Goal: Information Seeking & Learning: Learn about a topic

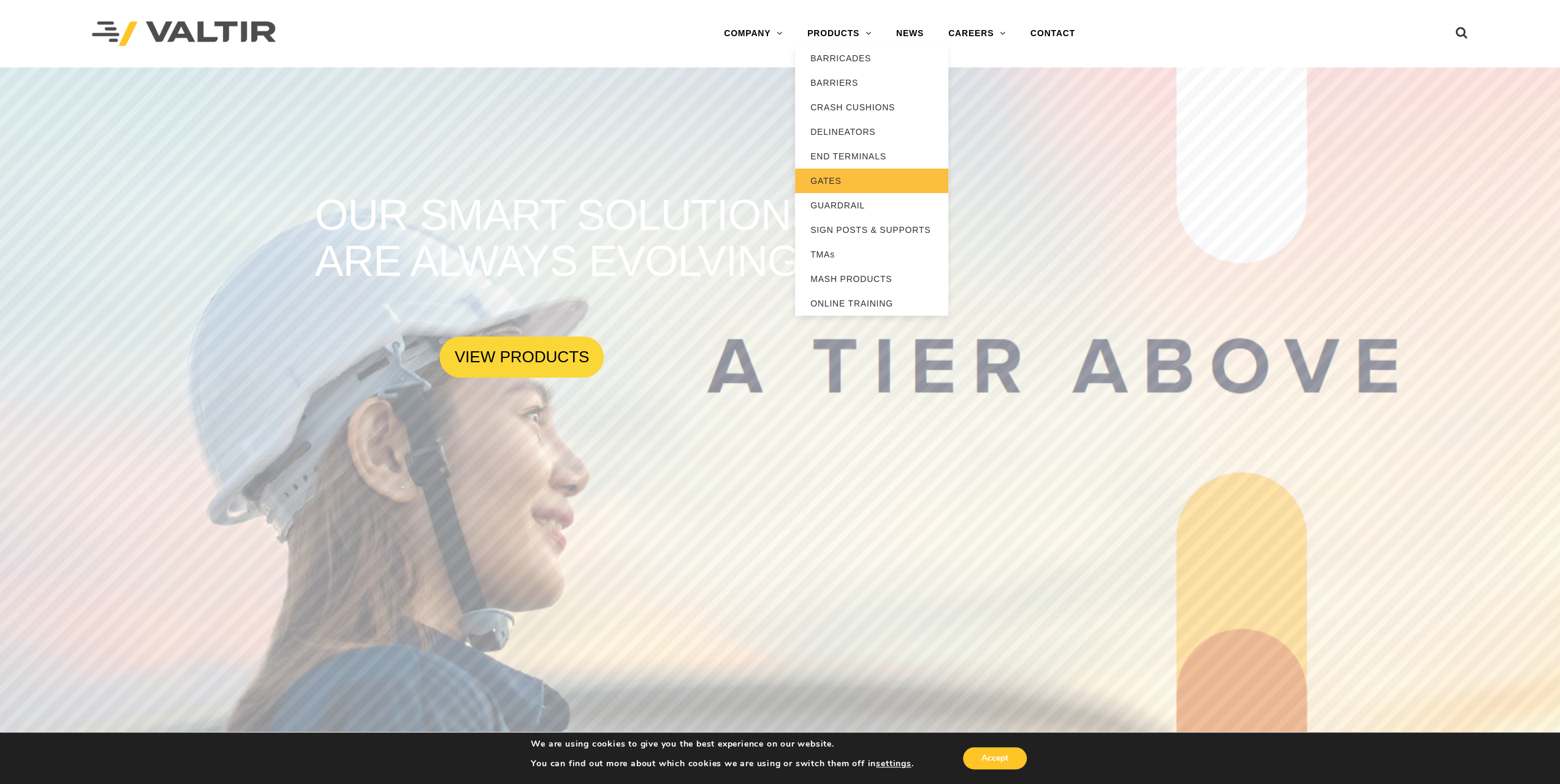
click at [827, 177] on link "GATES" at bounding box center [871, 181] width 153 height 24
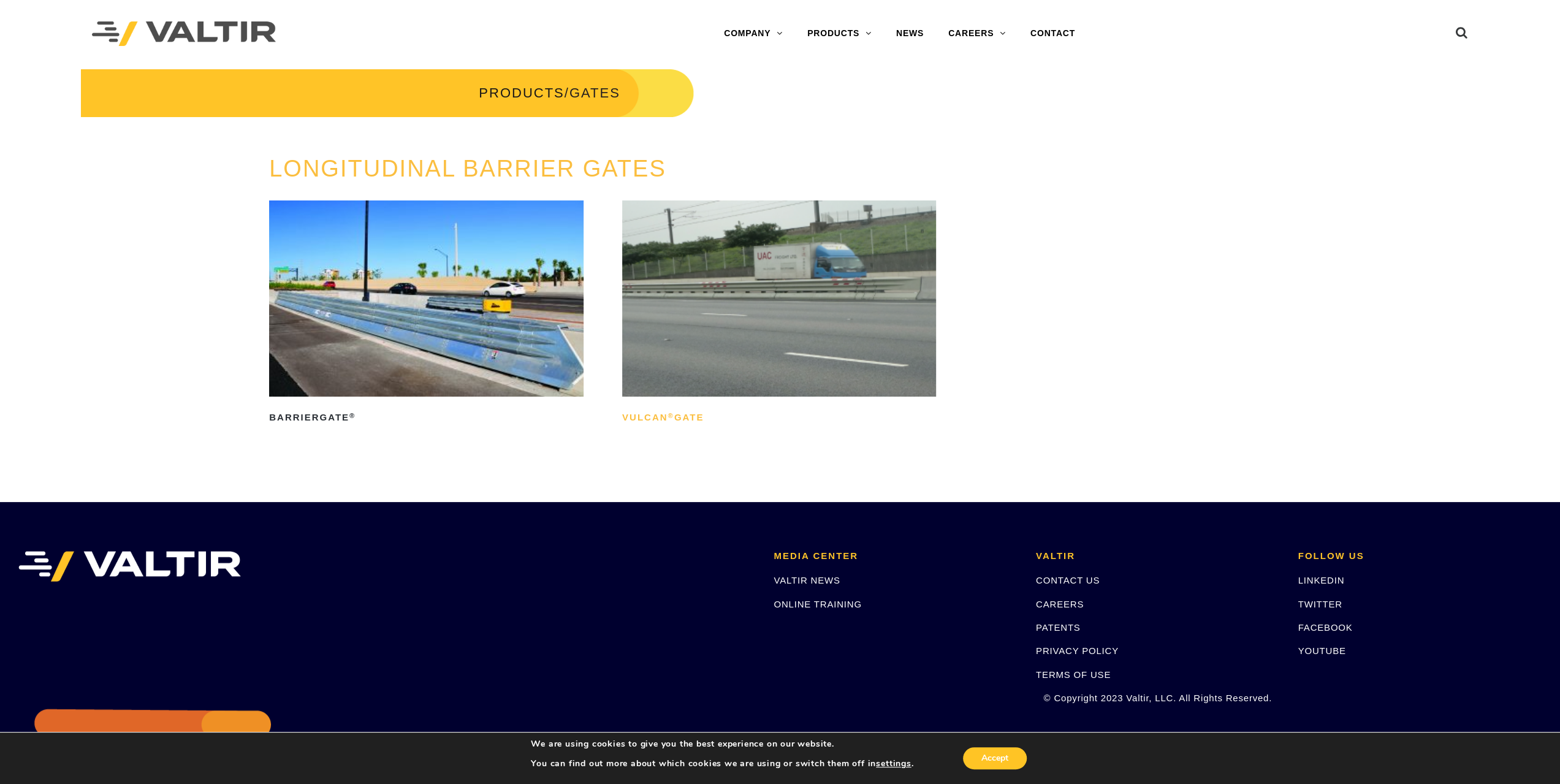
click at [654, 417] on h2 "Vulcan ® Gate" at bounding box center [778, 417] width 314 height 19
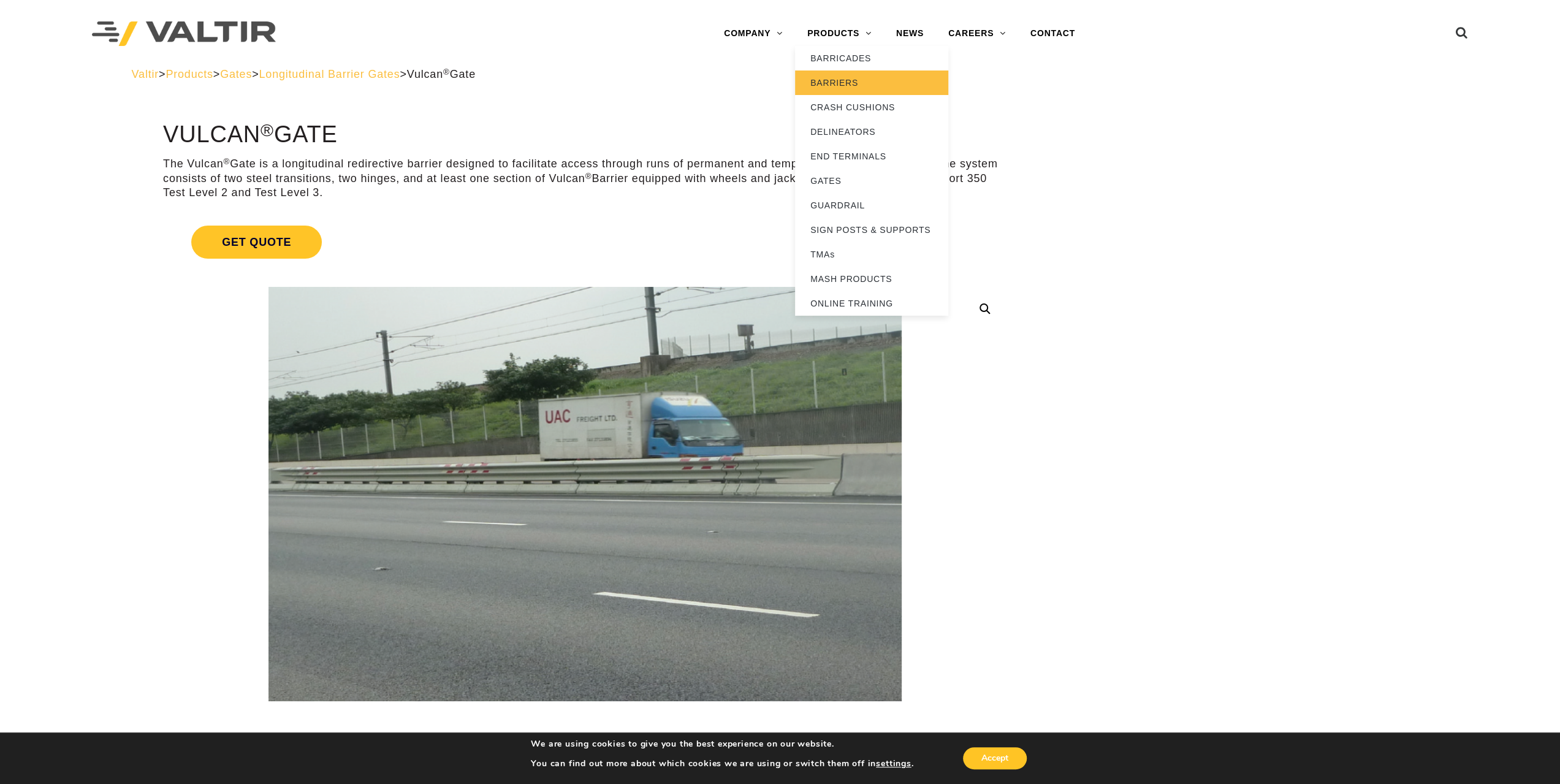
click at [836, 83] on link "BARRIERS" at bounding box center [871, 83] width 153 height 24
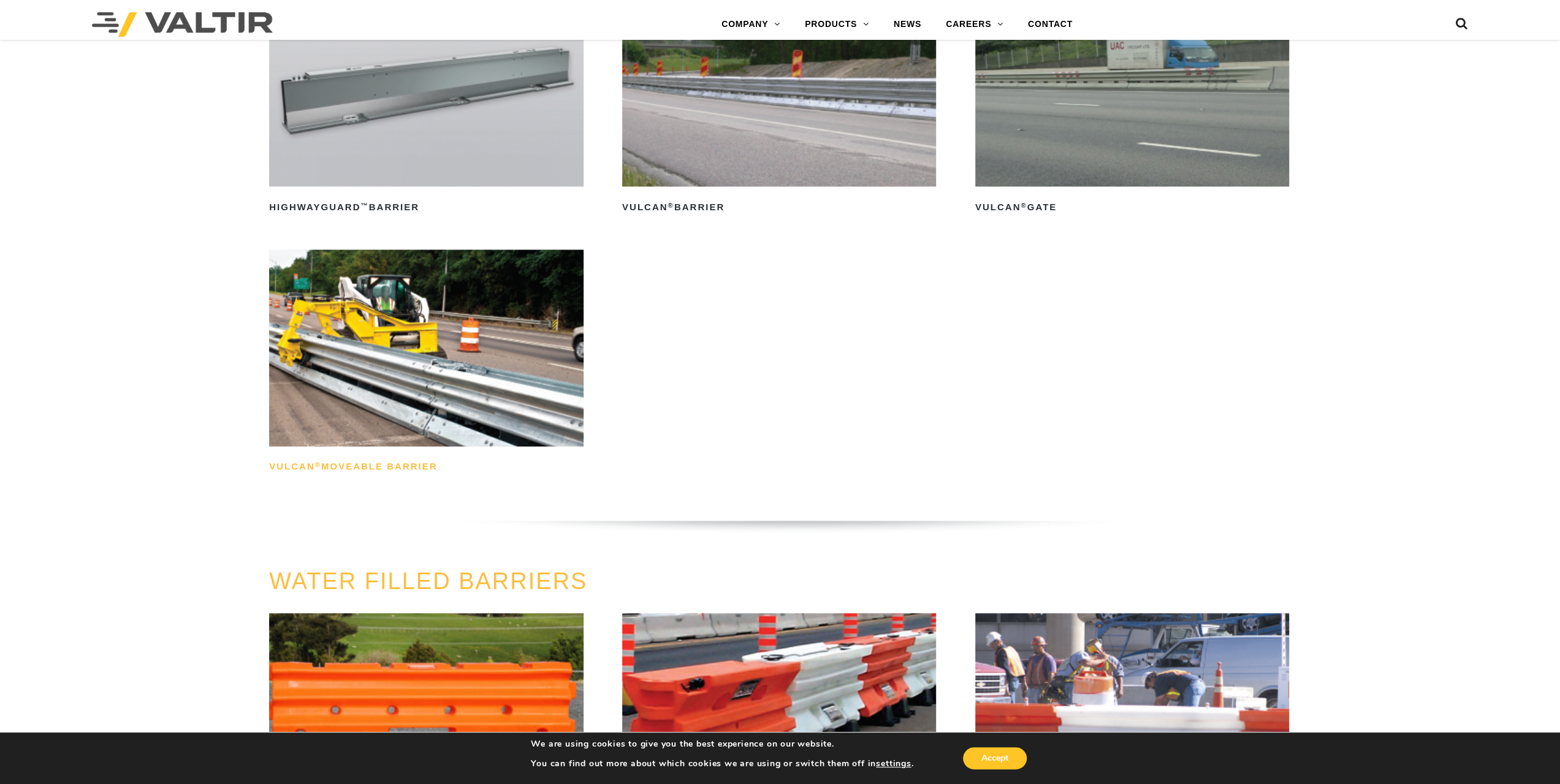
scroll to position [1716, 0]
click at [351, 465] on h2 "Vulcan ® Moveable Barrier" at bounding box center [426, 467] width 314 height 19
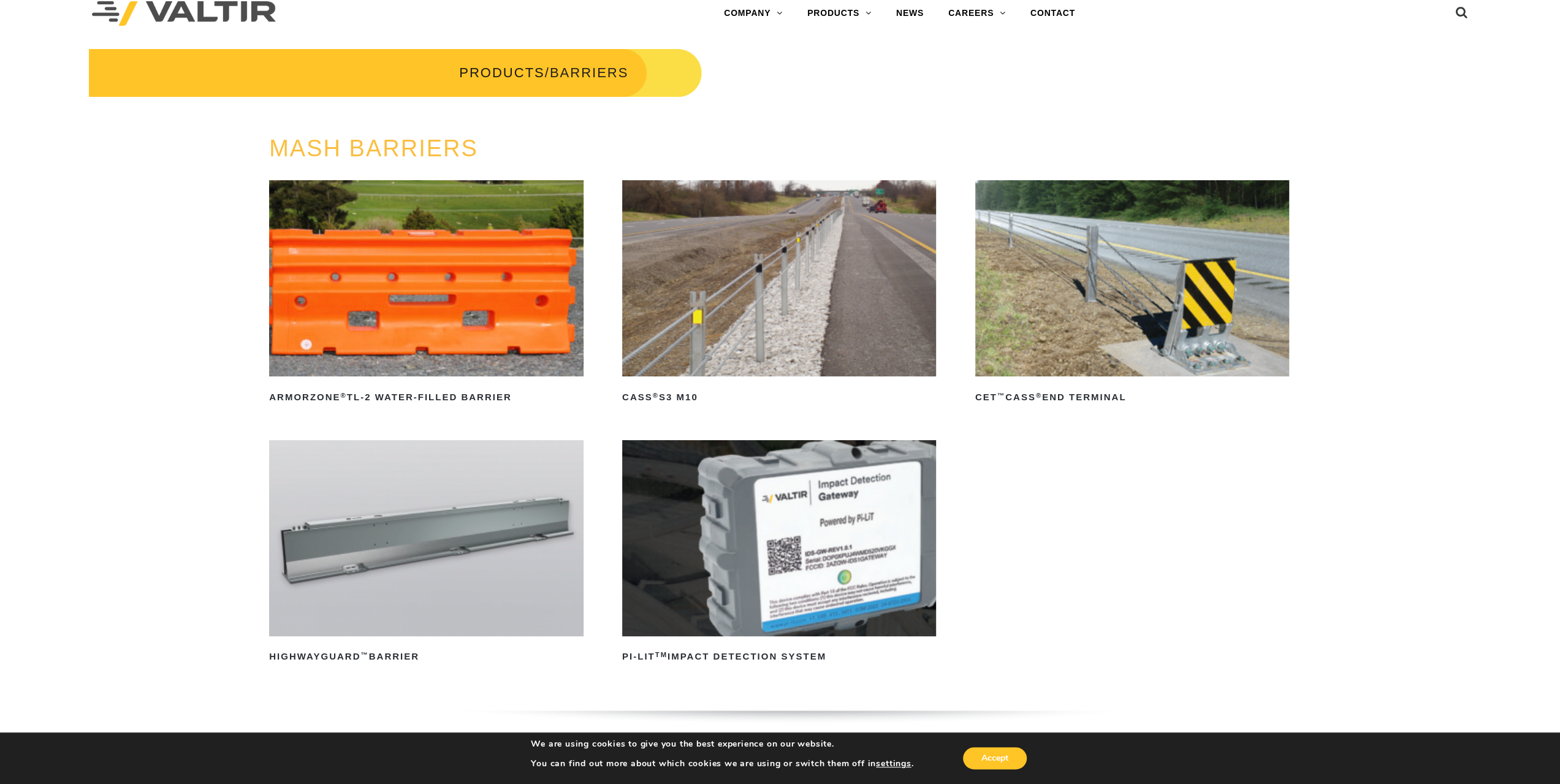
scroll to position [0, 0]
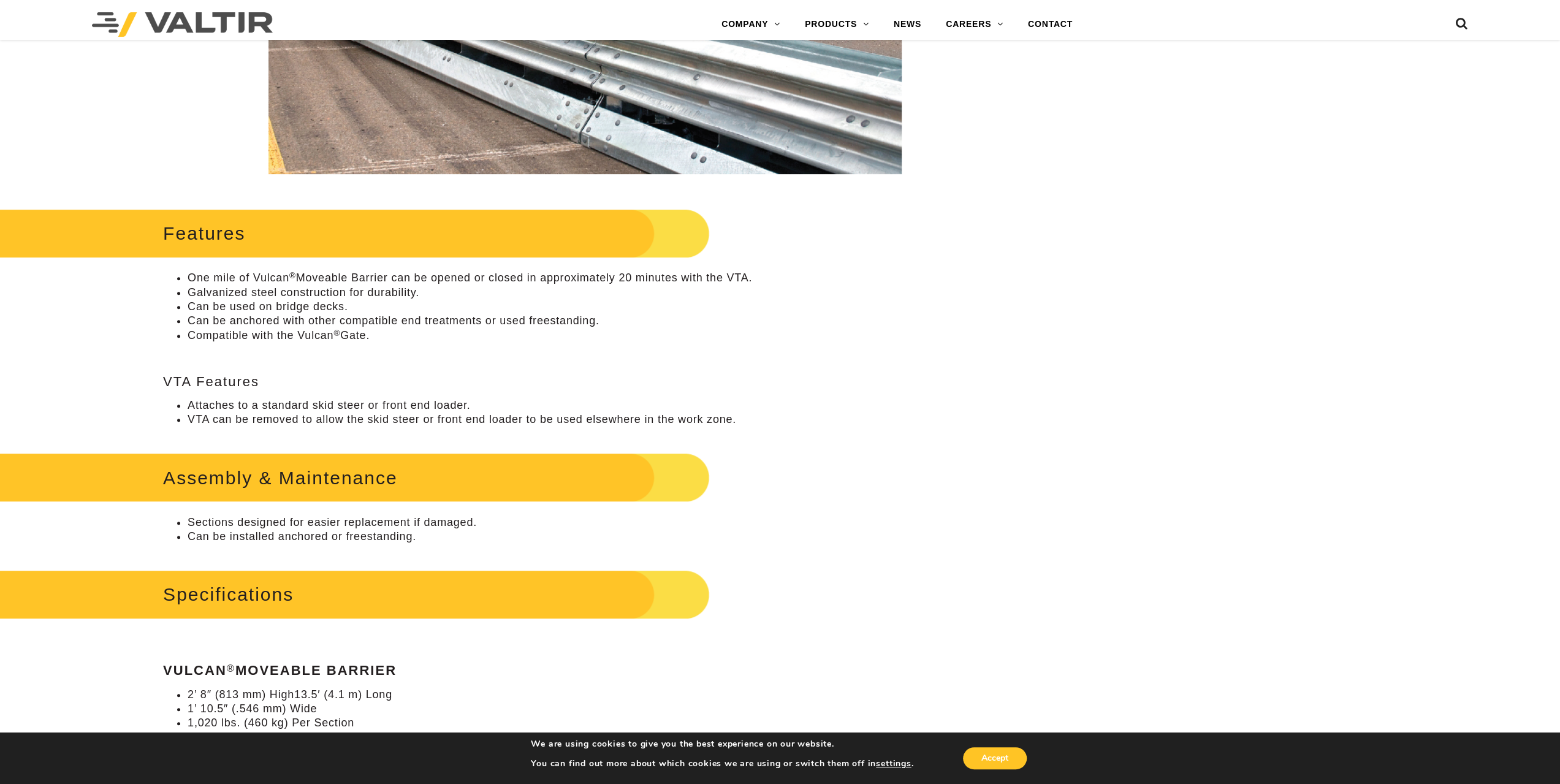
scroll to position [62, 0]
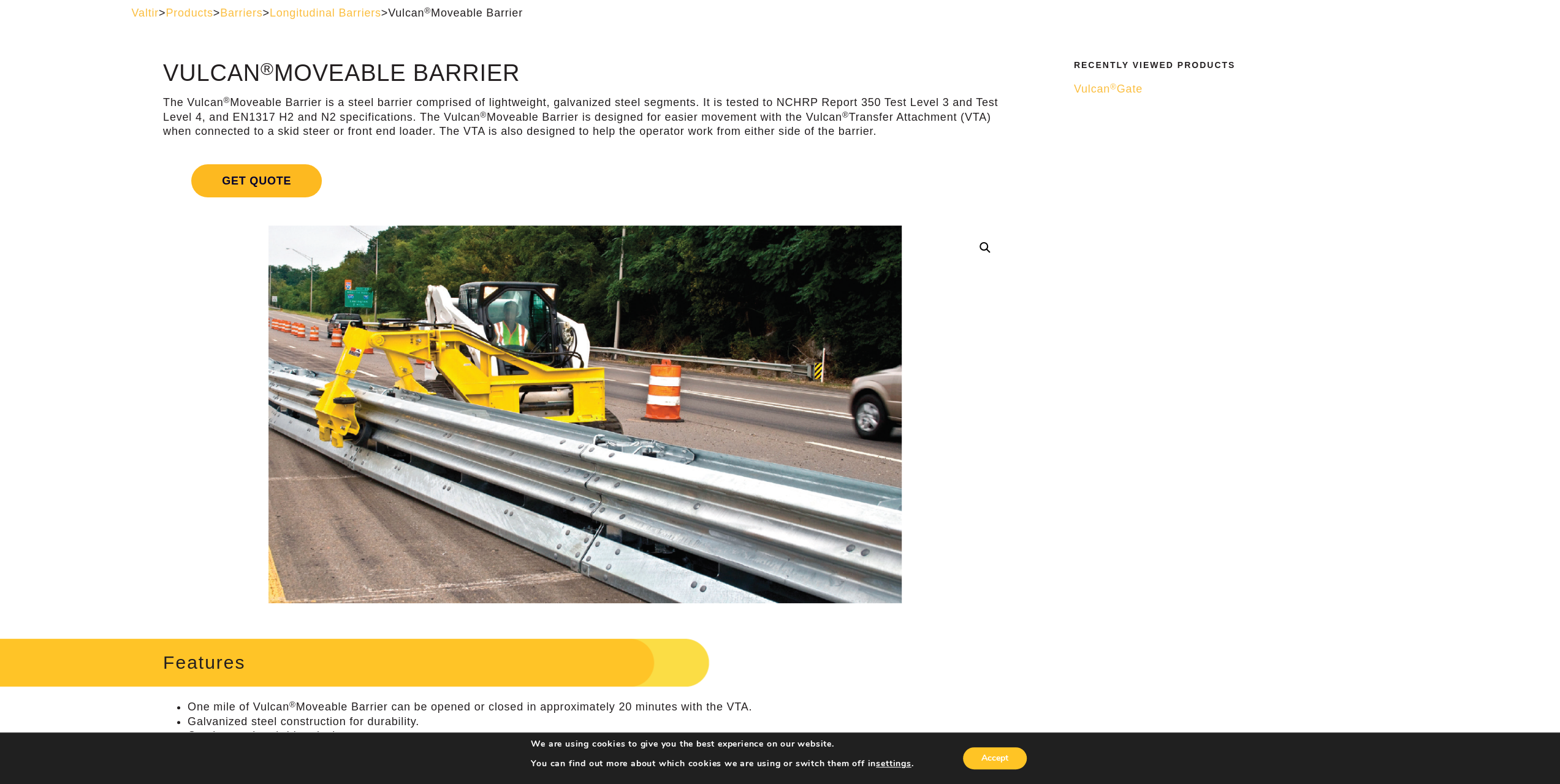
click at [272, 181] on span "Get Quote" at bounding box center [256, 180] width 131 height 33
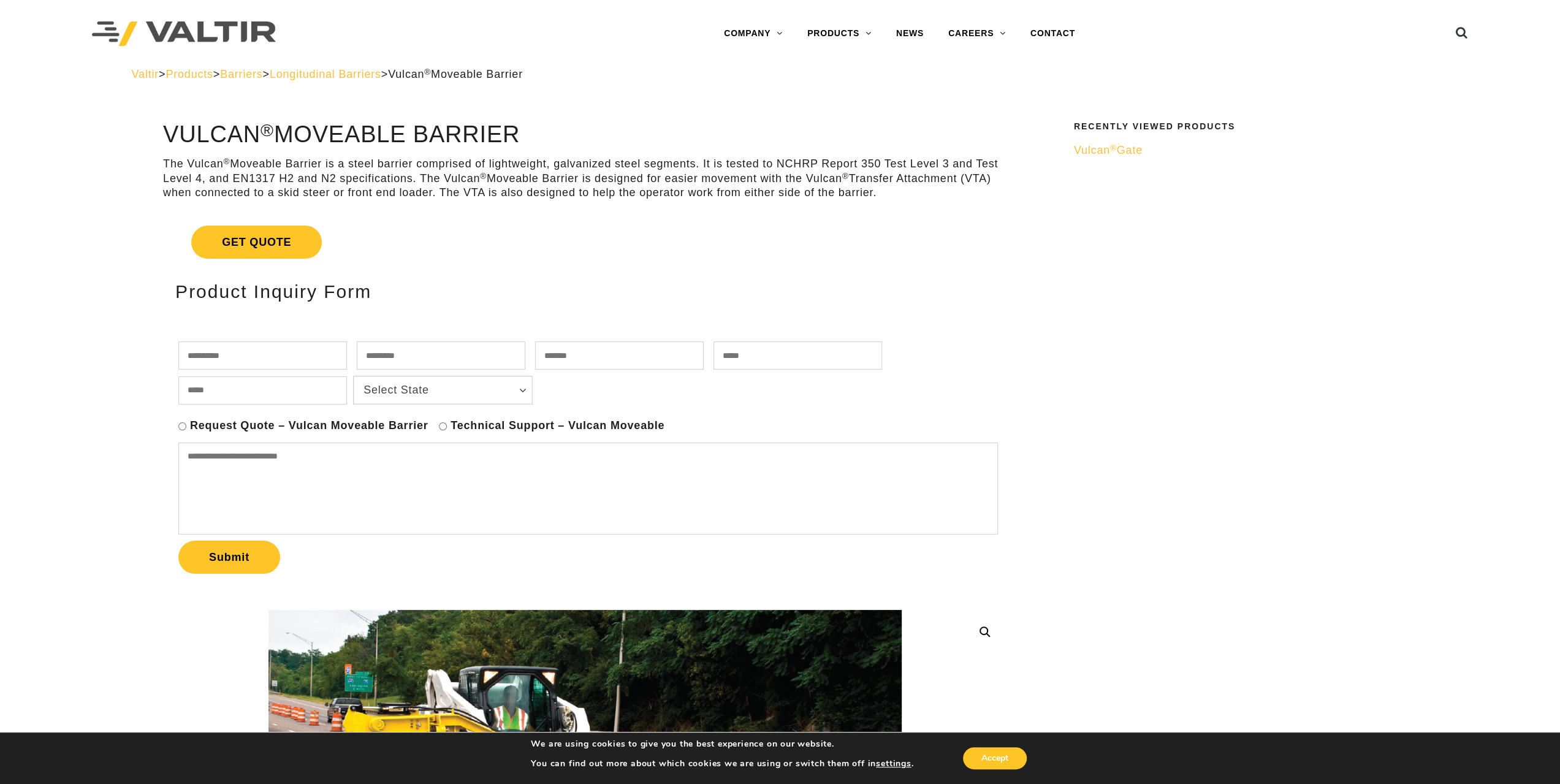
scroll to position [62, 0]
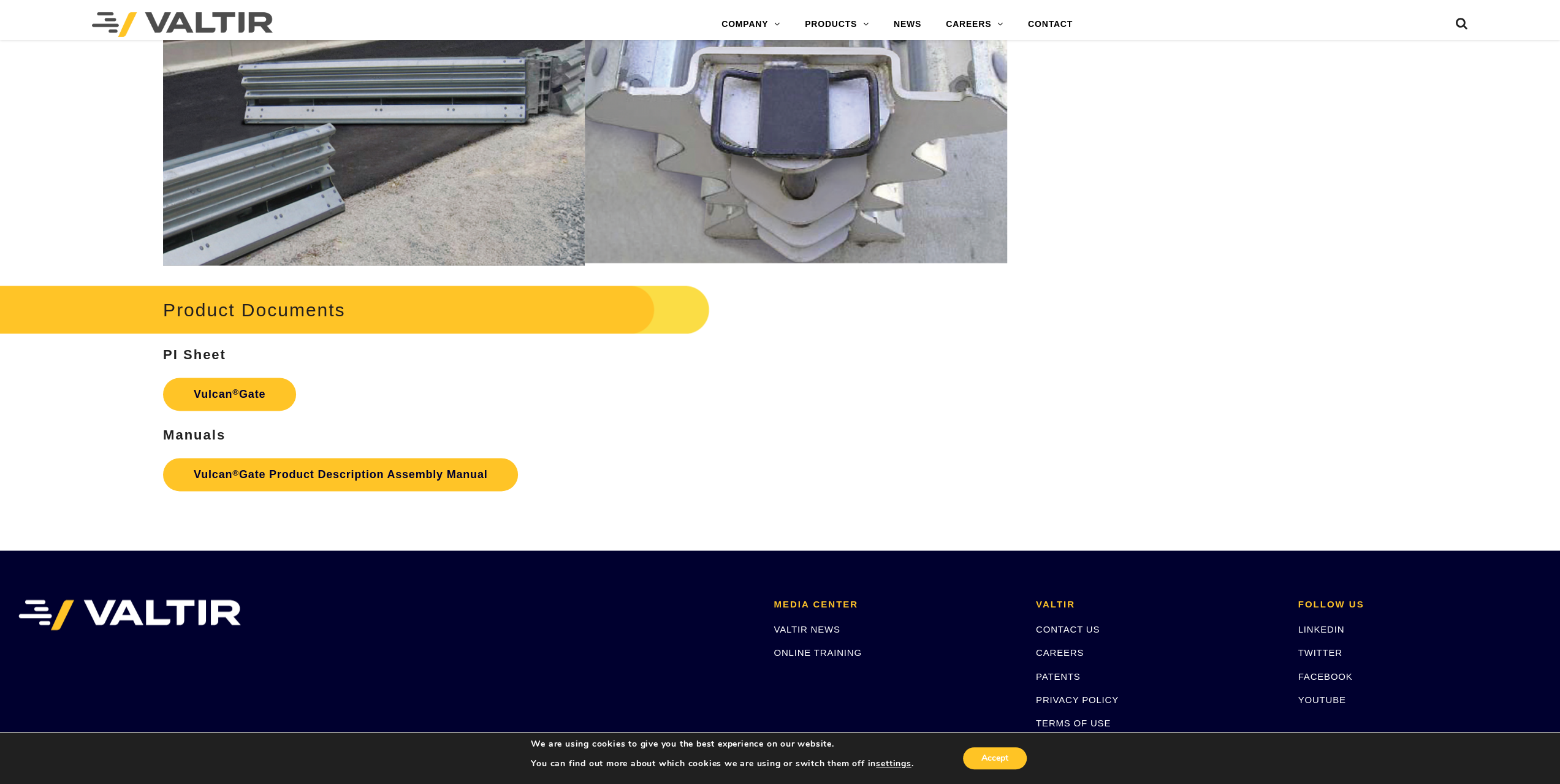
scroll to position [1471, 0]
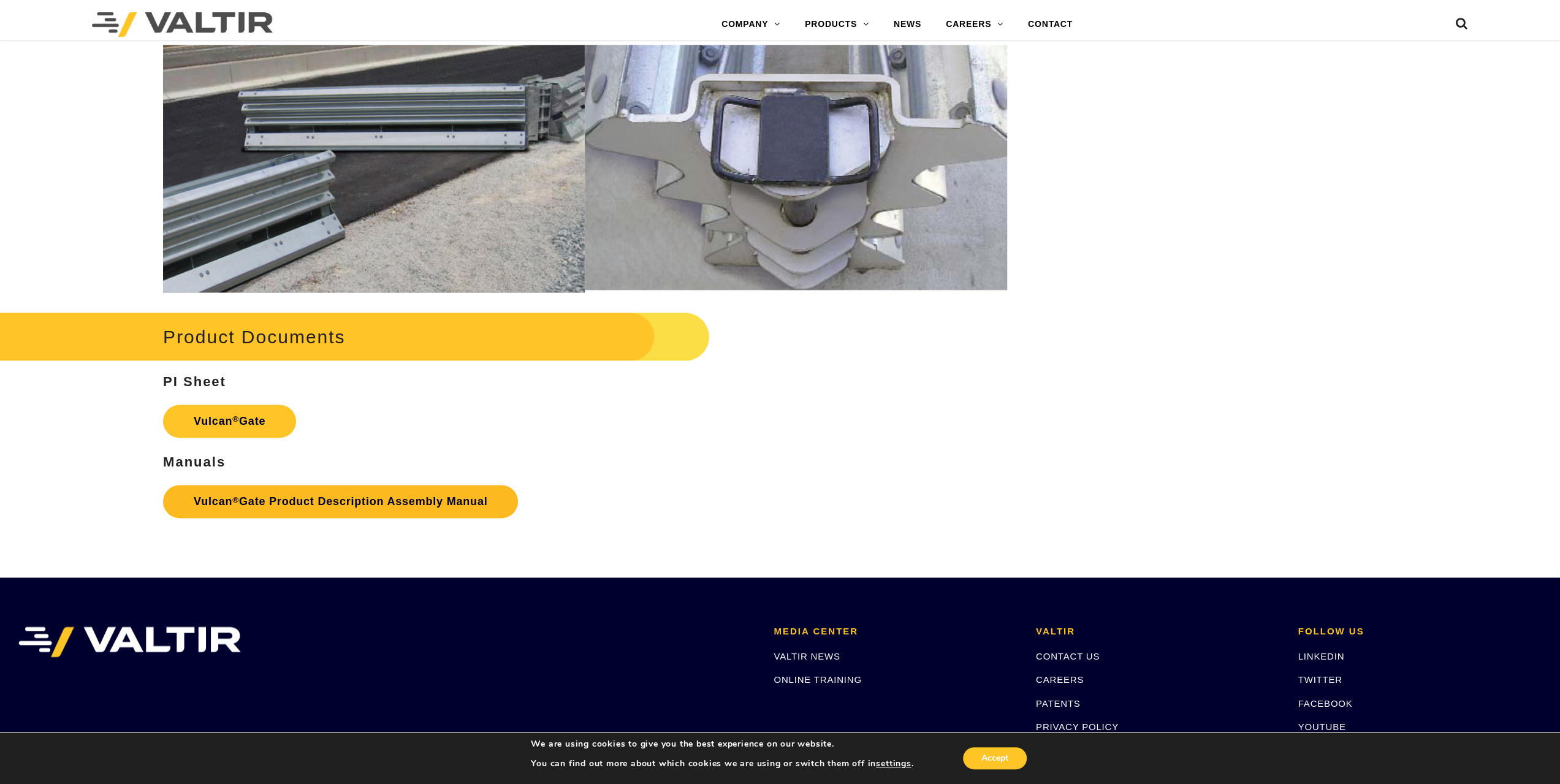
click at [414, 498] on link "Vulcan ® Gate Product Description Assembly Manual" at bounding box center [340, 501] width 355 height 33
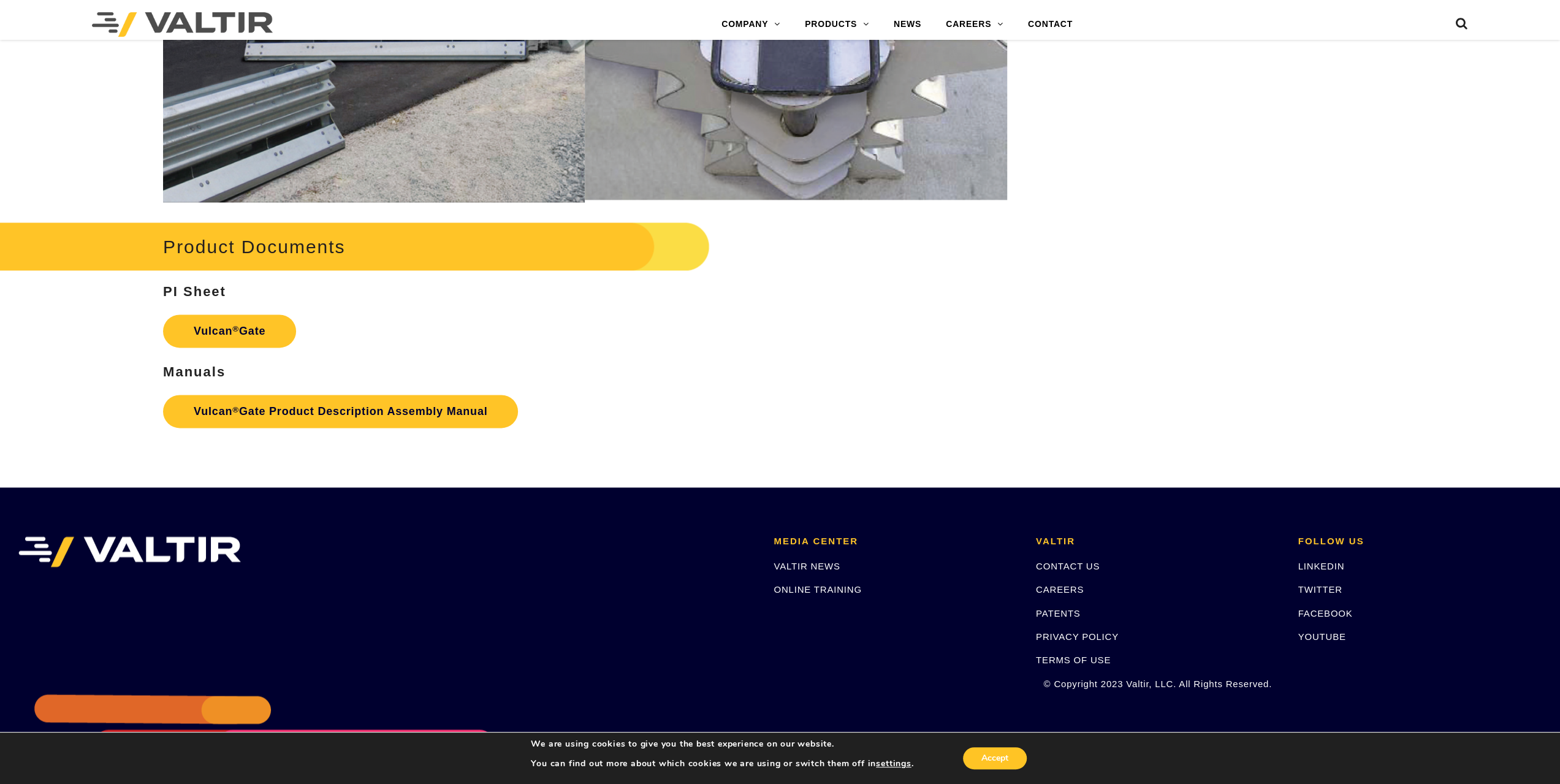
scroll to position [1570, 0]
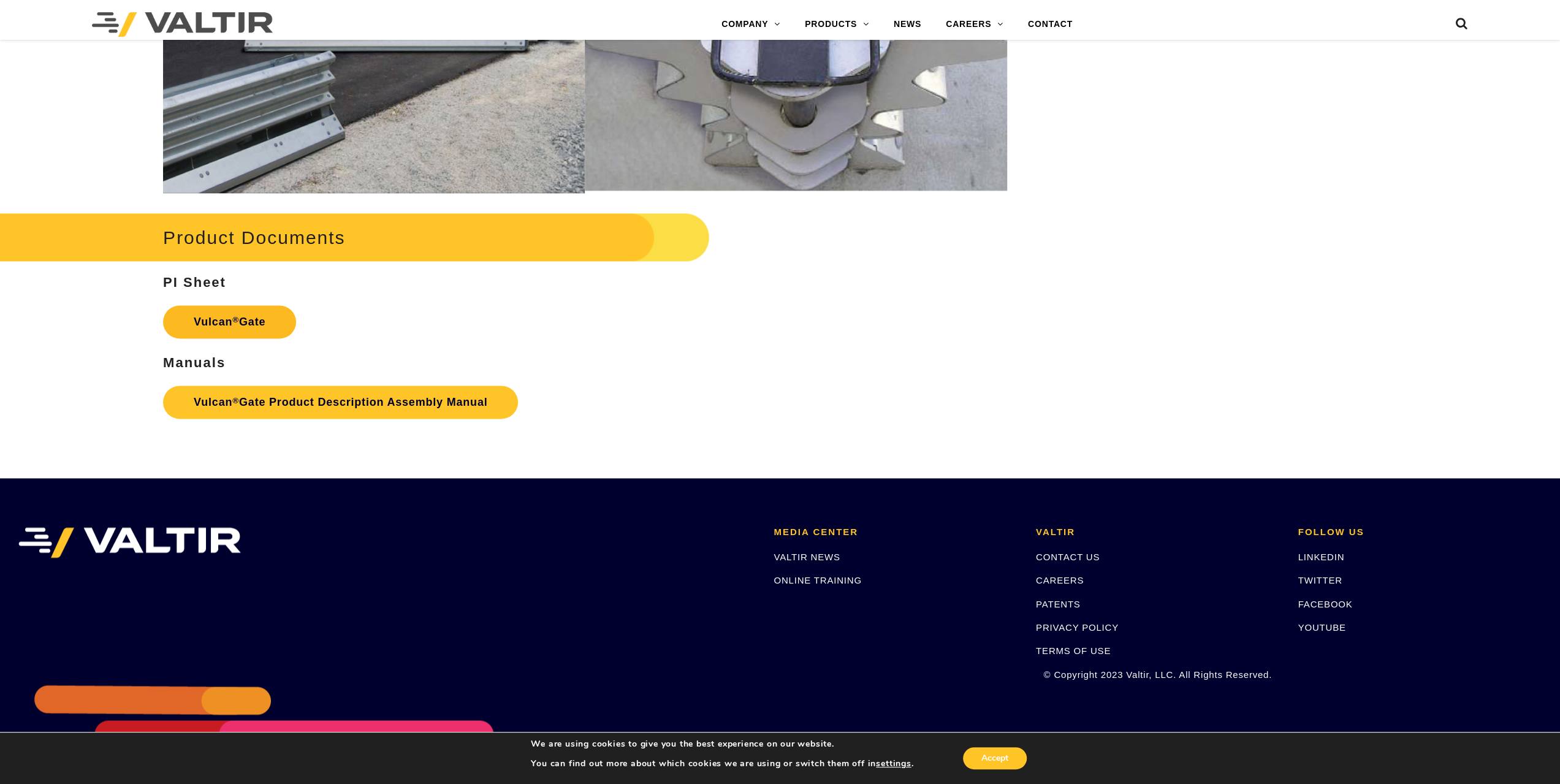
click at [249, 321] on strong "Vulcan ® Gate" at bounding box center [230, 321] width 71 height 12
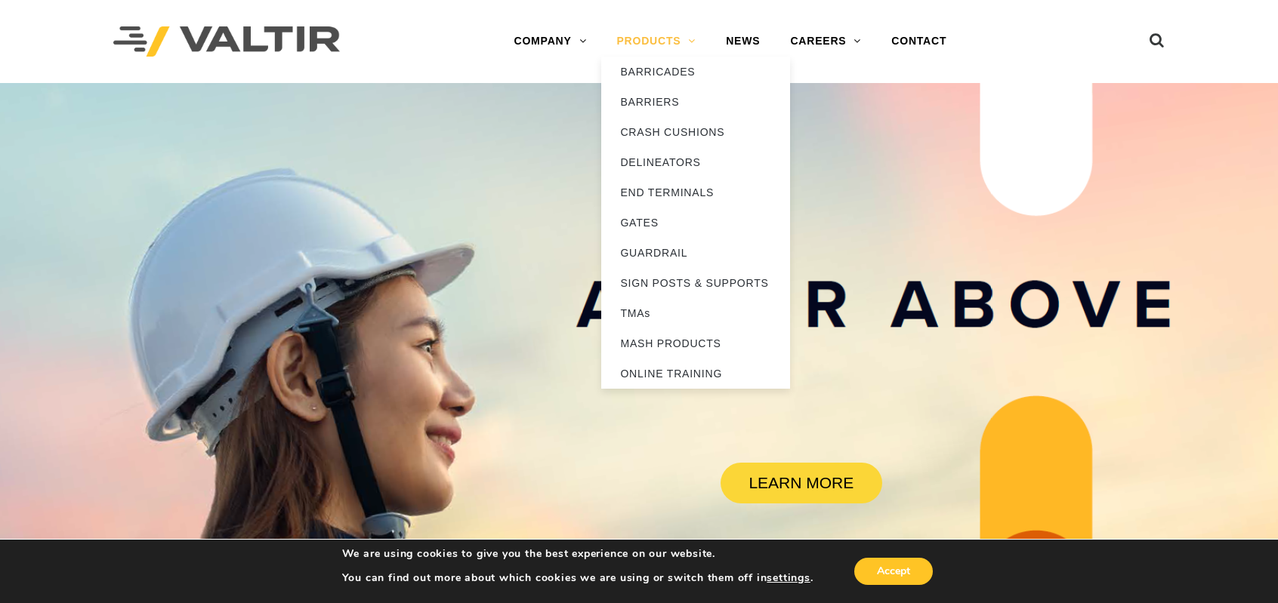
click at [647, 34] on link "PRODUCTS" at bounding box center [655, 41] width 109 height 30
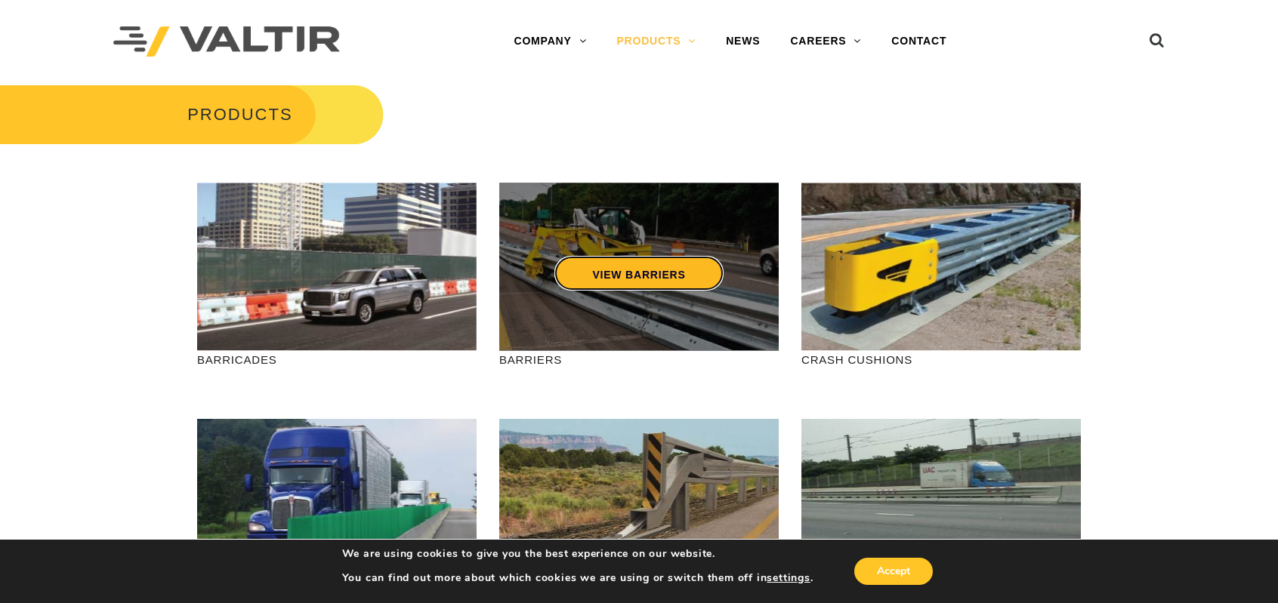
click at [608, 270] on link "VIEW BARRIERS" at bounding box center [638, 273] width 168 height 35
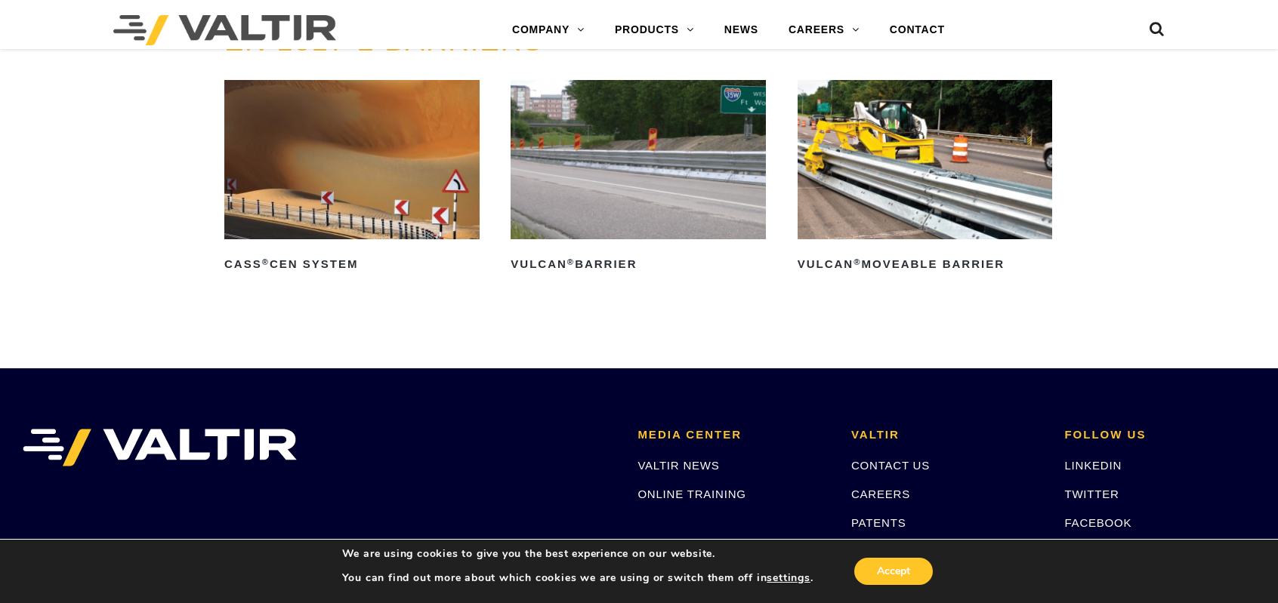
scroll to position [2794, 0]
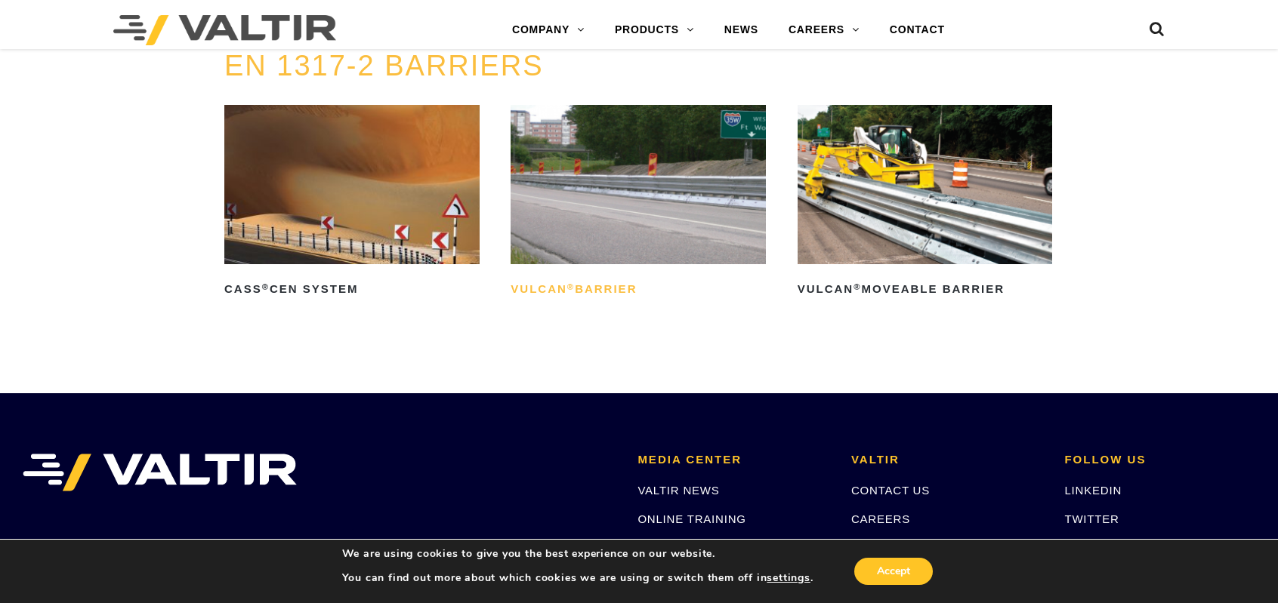
click at [543, 302] on h2 "Vulcan ® Barrier" at bounding box center [637, 290] width 255 height 24
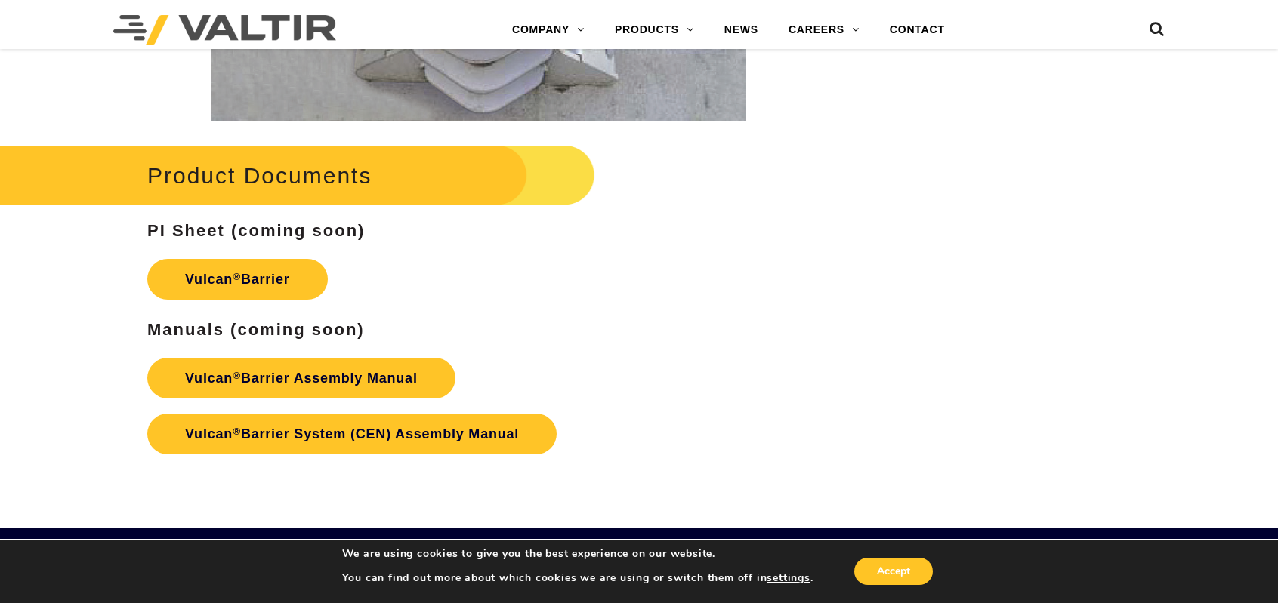
scroll to position [2492, 0]
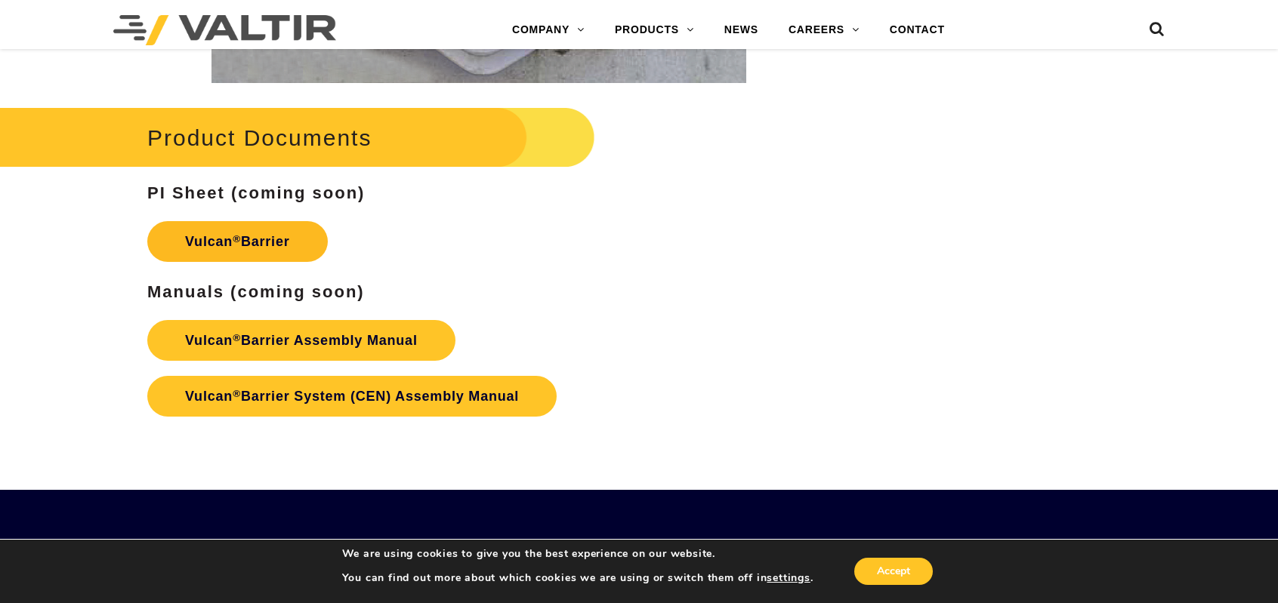
click at [205, 236] on link "Vulcan ® Barrier" at bounding box center [237, 241] width 180 height 41
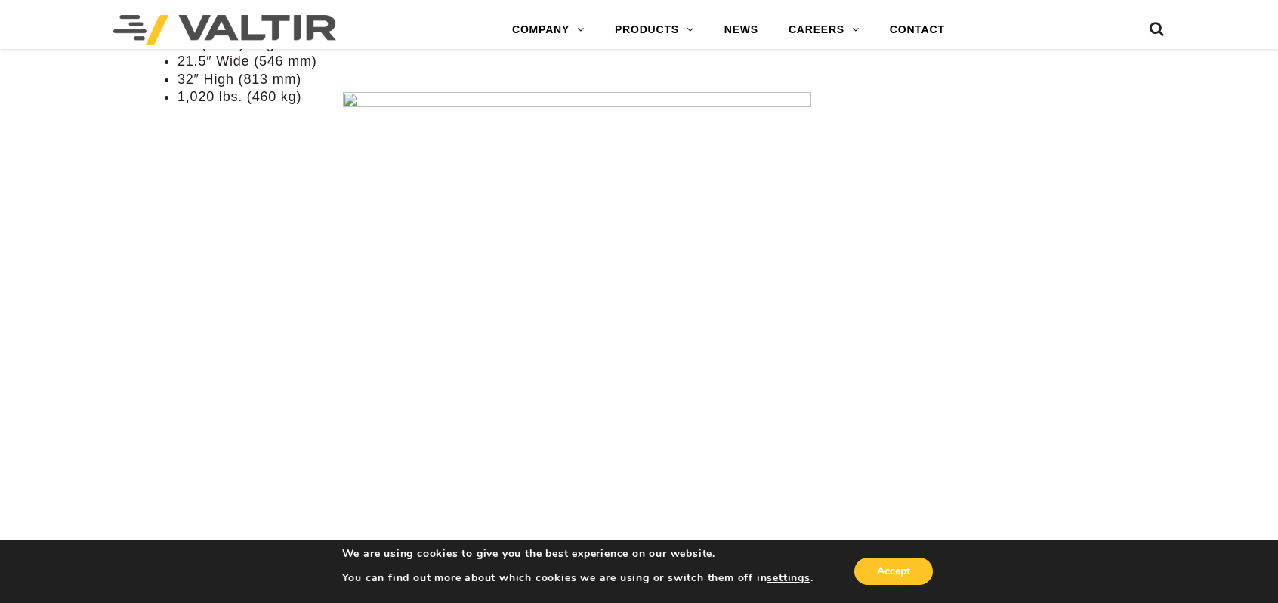
scroll to position [906, 0]
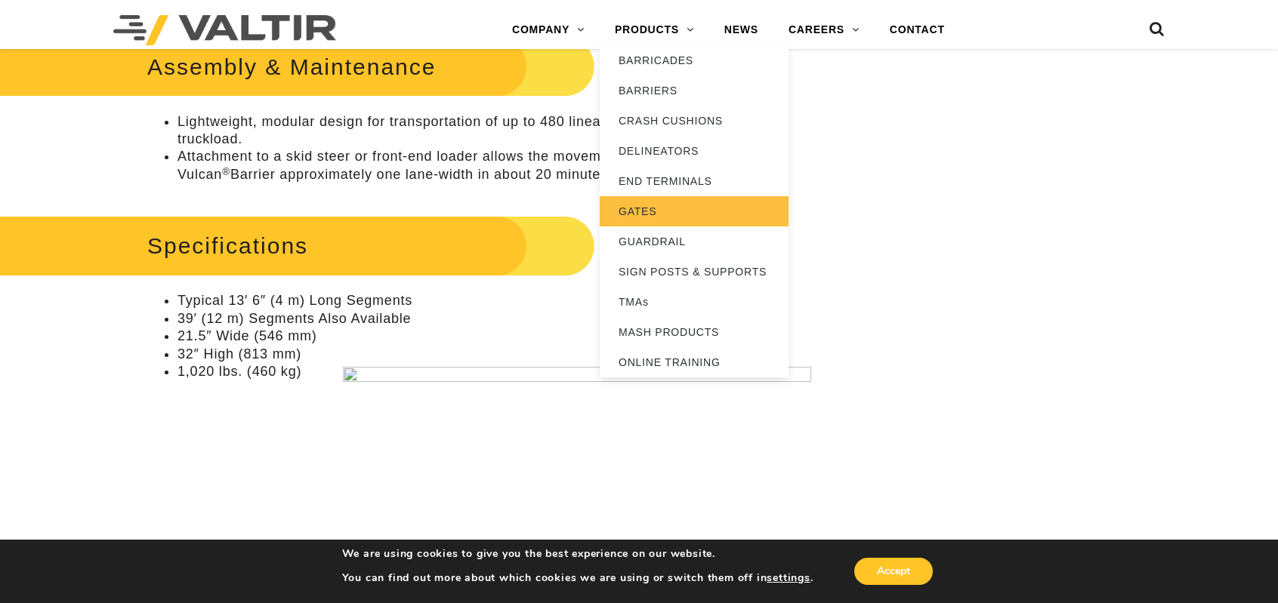
click at [631, 211] on link "GATES" at bounding box center [694, 211] width 189 height 30
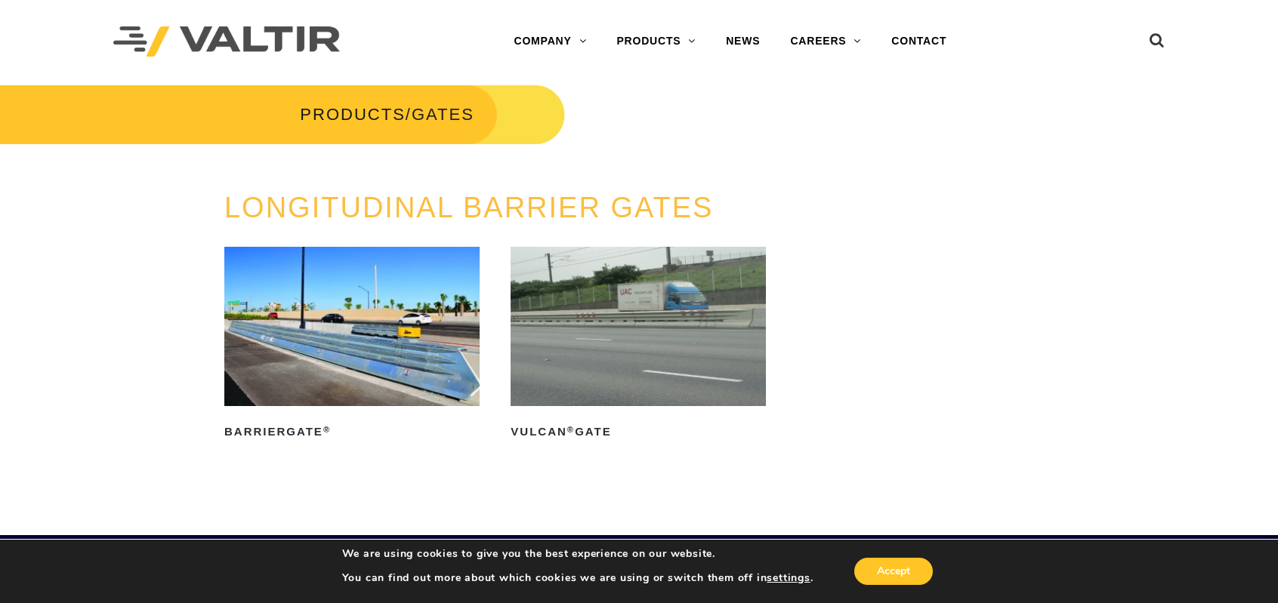
click at [632, 345] on img at bounding box center [637, 326] width 255 height 159
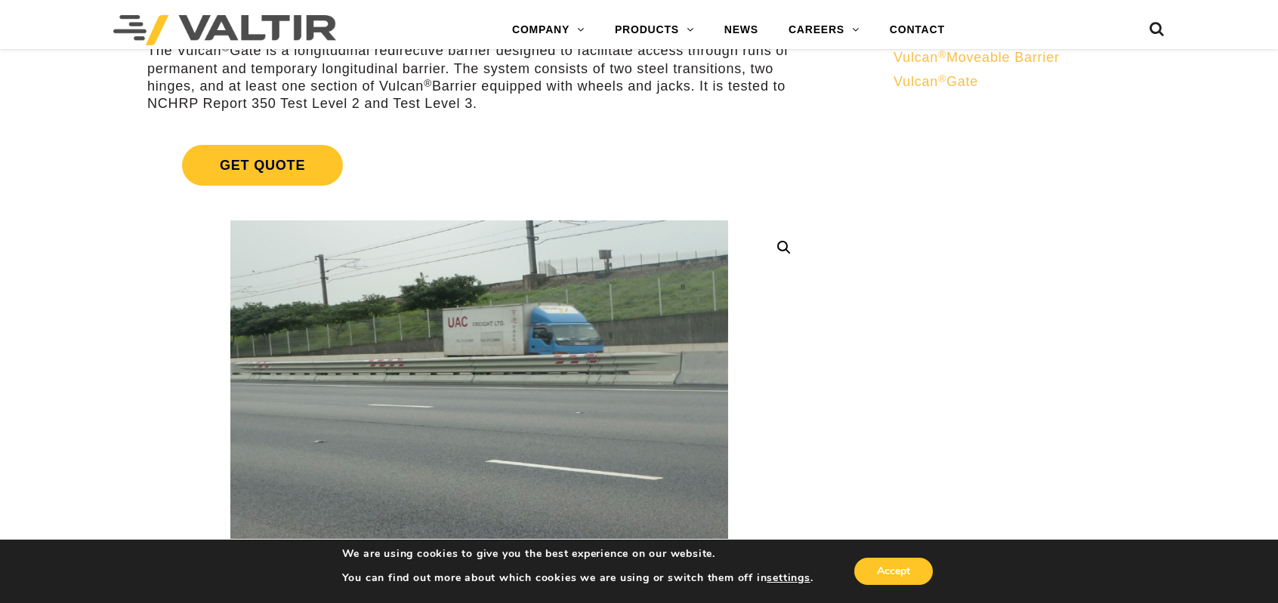
scroll to position [151, 0]
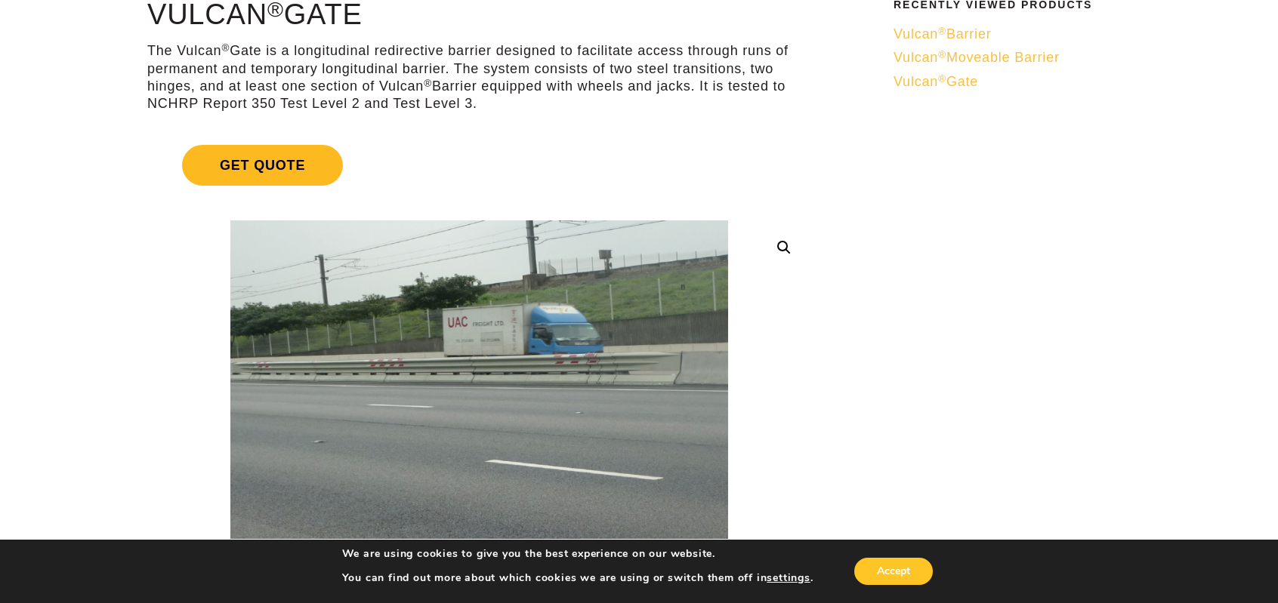
click at [307, 173] on span "Get Quote" at bounding box center [262, 165] width 161 height 41
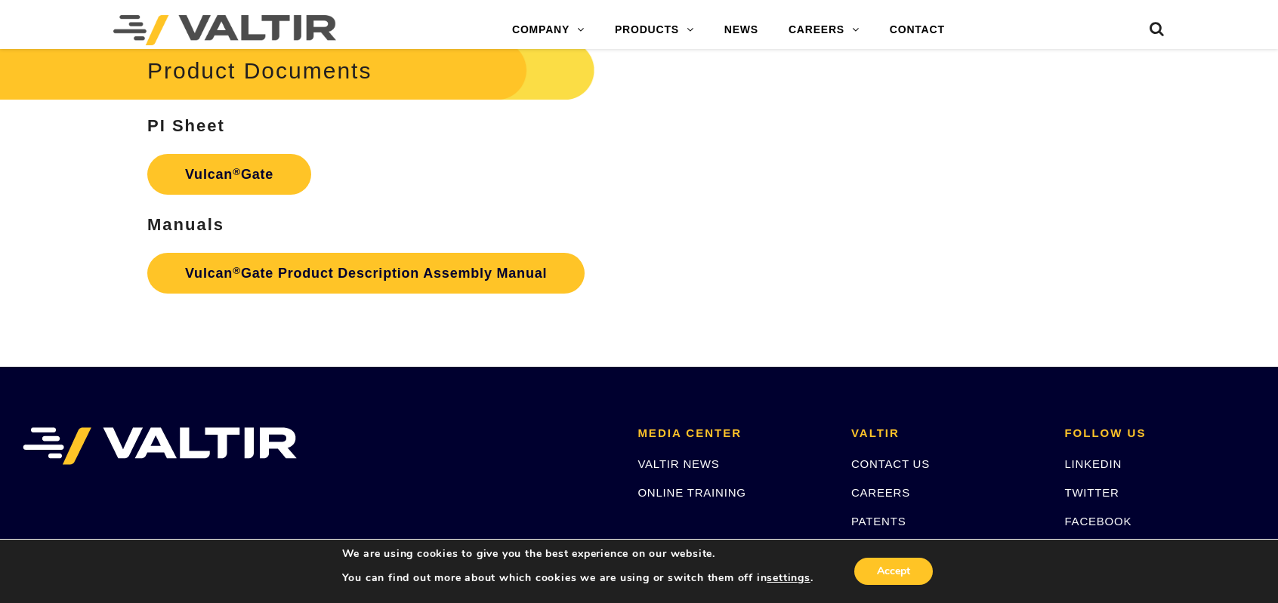
scroll to position [2341, 0]
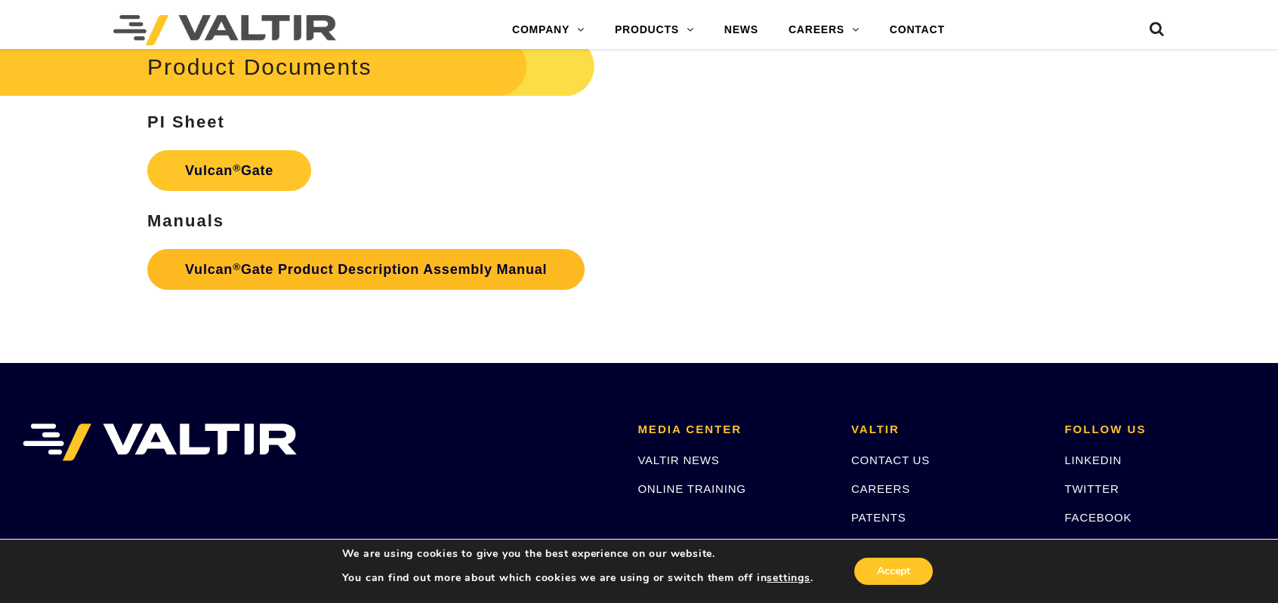
click at [454, 270] on link "Vulcan ® Gate Product Description Assembly Manual" at bounding box center [365, 269] width 437 height 41
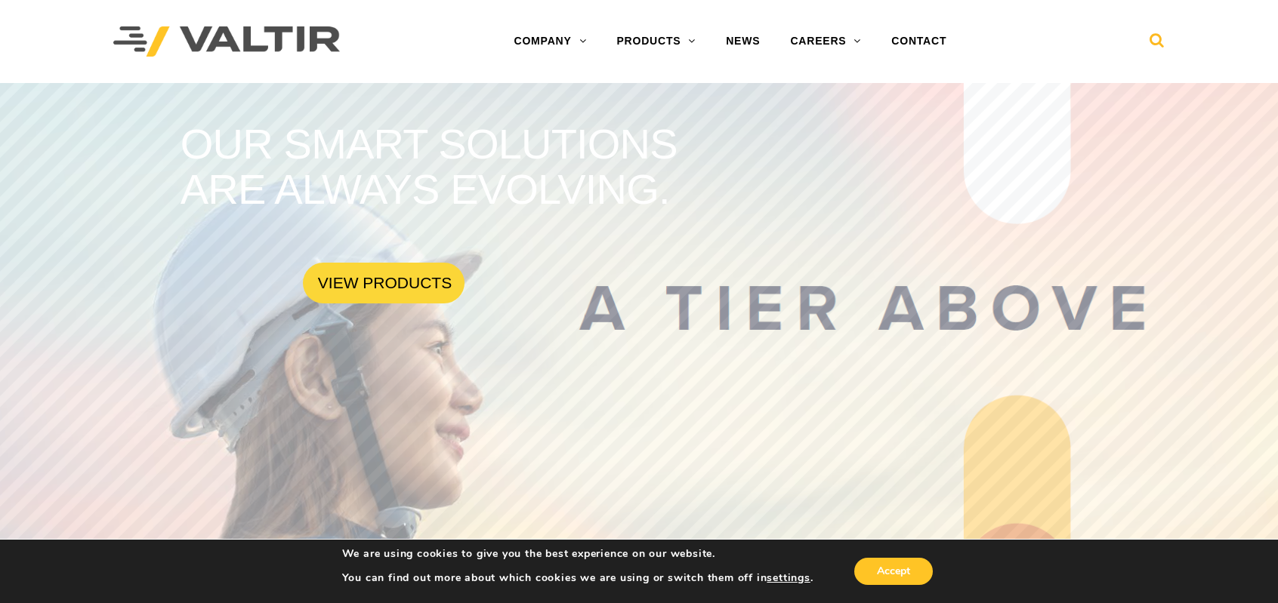
click at [1151, 39] on icon at bounding box center [1156, 43] width 15 height 23
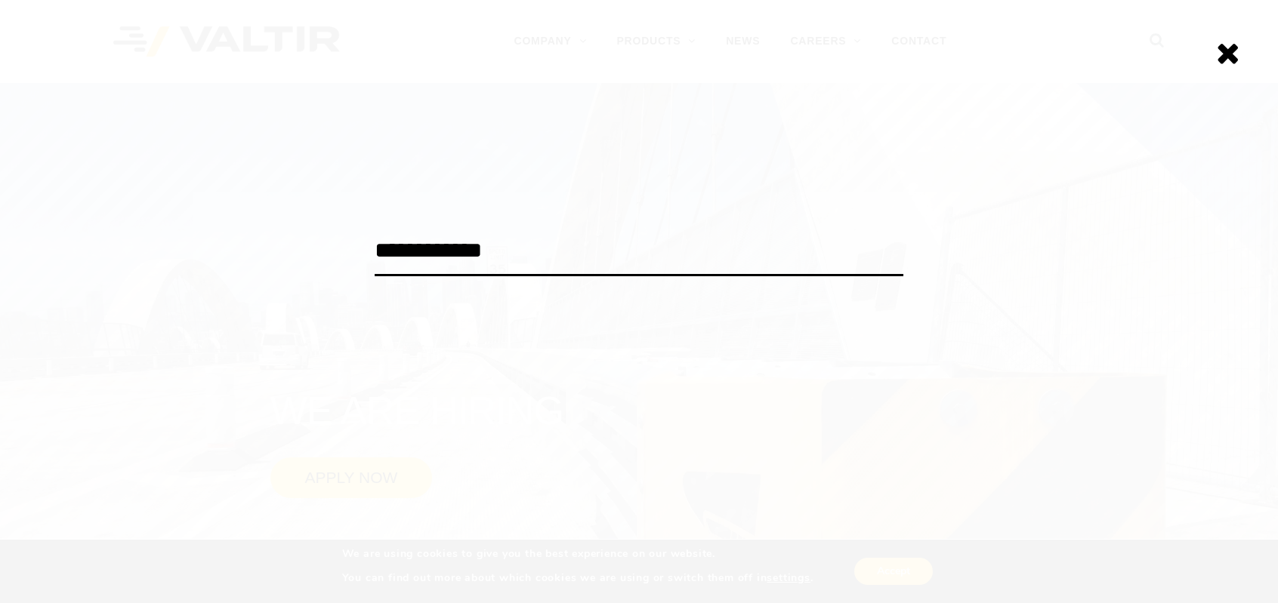
type input "**********"
click input "******" at bounding box center [0, 0] width 0 height 0
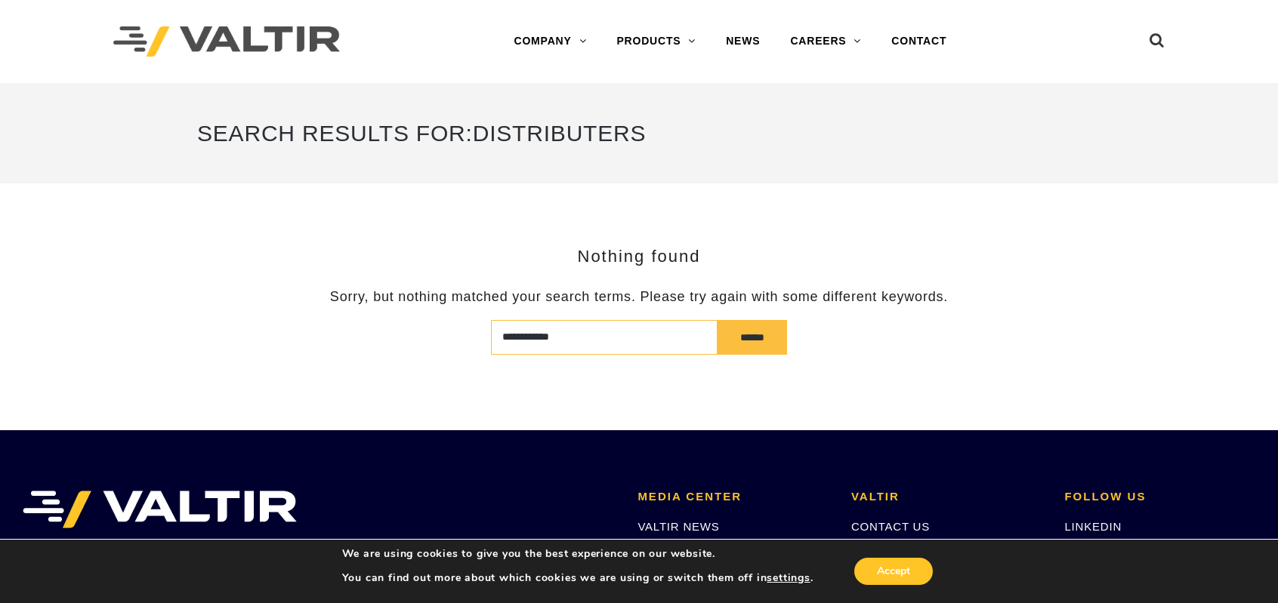
click at [563, 338] on input "**********" at bounding box center [604, 337] width 227 height 35
drag, startPoint x: 563, startPoint y: 338, endPoint x: 472, endPoint y: 332, distance: 90.8
click at [472, 332] on form "**********" at bounding box center [638, 337] width 883 height 35
type input "**********"
click at [742, 345] on input "******" at bounding box center [751, 337] width 69 height 35
